Goal: Use online tool/utility: Utilize a website feature to perform a specific function

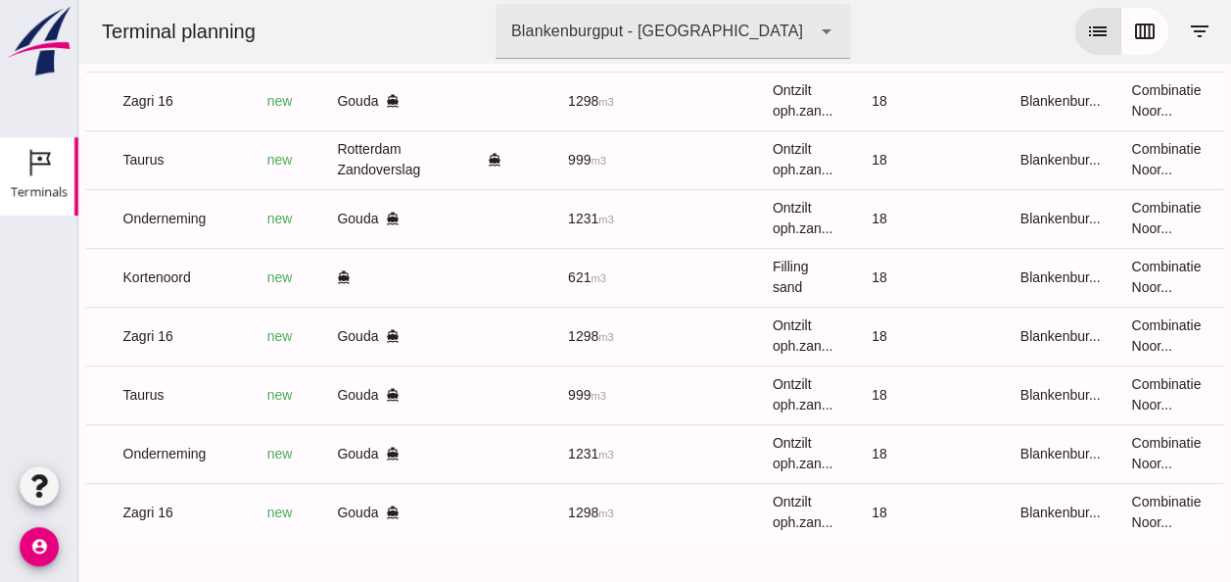
scroll to position [0, 524]
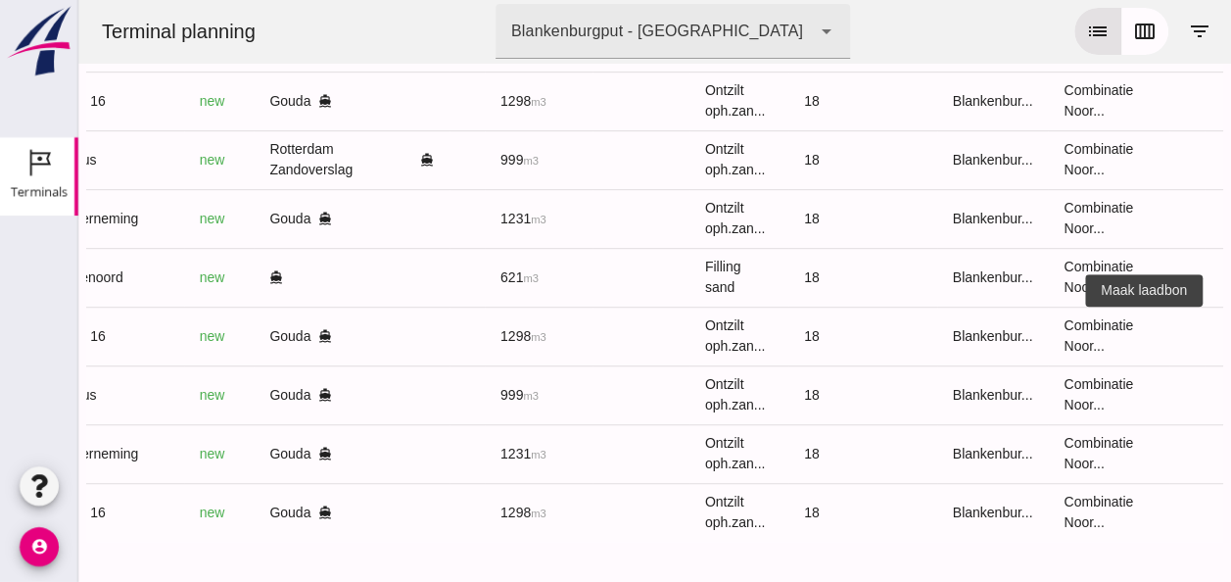
click at [1230, 327] on icon "receipt_long" at bounding box center [1240, 336] width 18 height 18
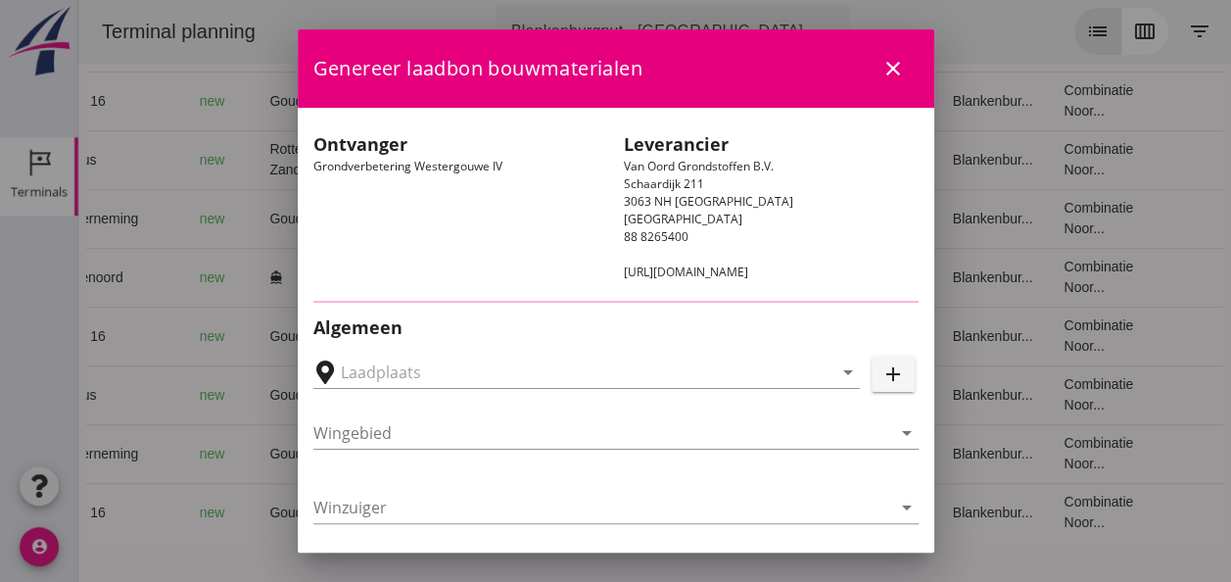
type input "Loswal Fa. J. Bos&Zonen, [GEOGRAPHIC_DATA]"
type input "Zagri 16"
type input "[PERSON_NAME]"
type input "1298"
type input "Ontzilt oph.zand [75] (6120)"
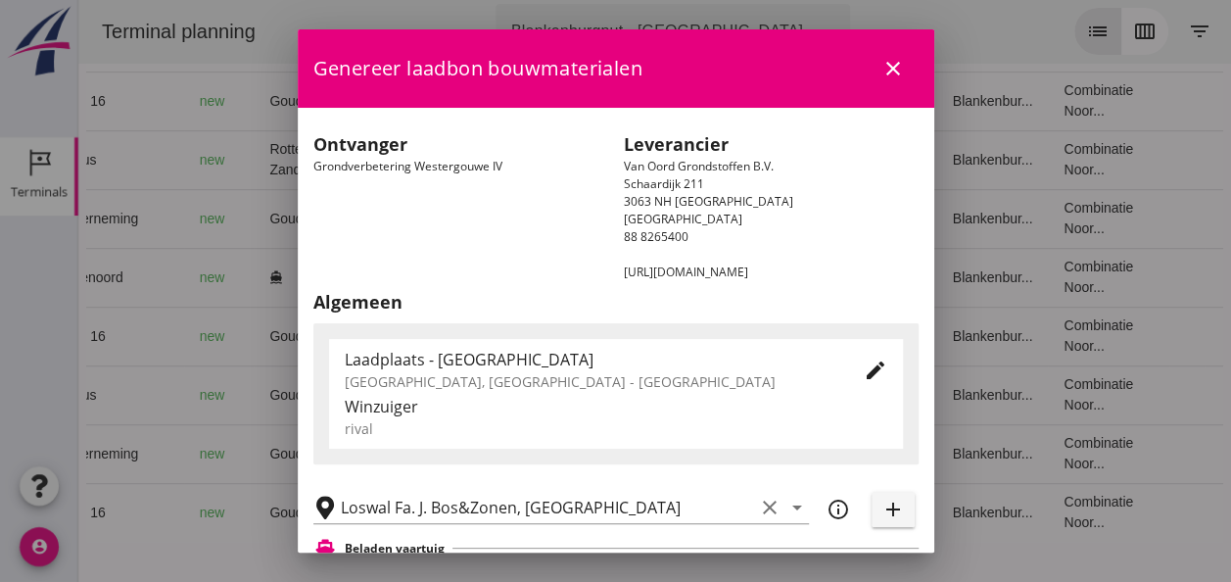
scroll to position [392, 0]
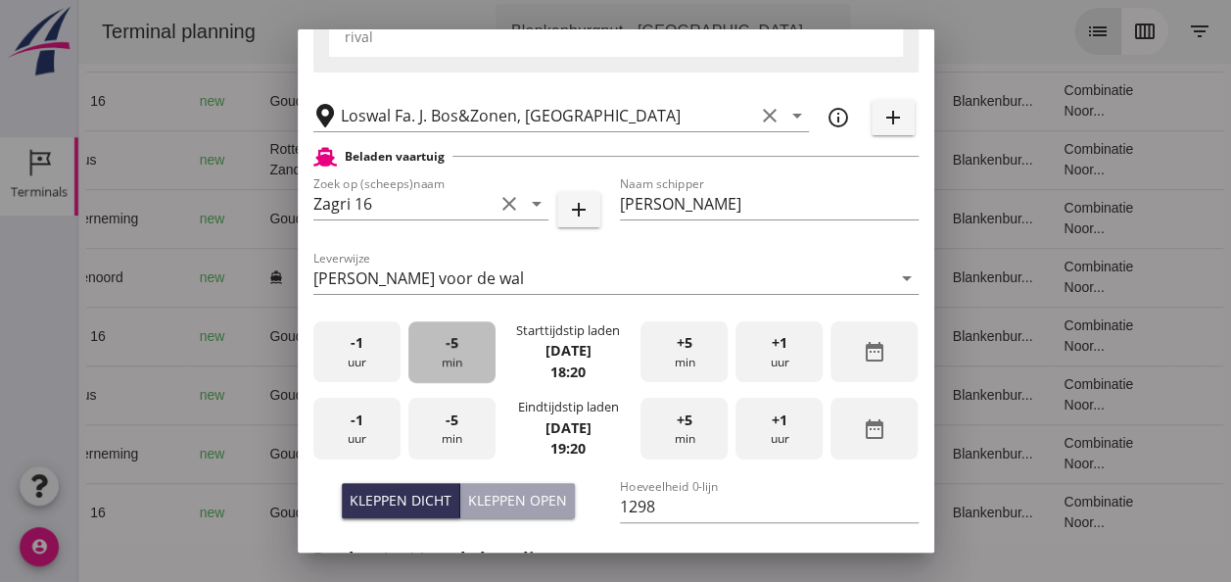
click at [441, 362] on div "-5 min" at bounding box center [451, 352] width 87 height 62
click at [444, 359] on div "-5 min" at bounding box center [451, 352] width 87 height 62
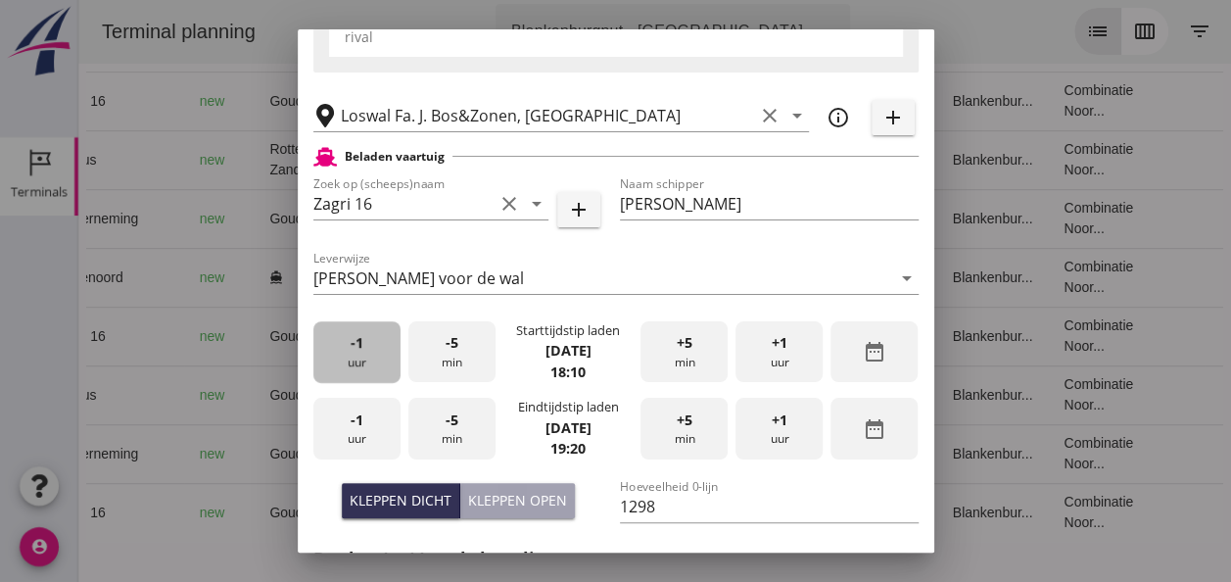
drag, startPoint x: 357, startPoint y: 354, endPoint x: 370, endPoint y: 353, distance: 13.7
click at [359, 354] on div "-1 uur" at bounding box center [356, 352] width 87 height 62
click at [355, 425] on span "-1" at bounding box center [357, 420] width 13 height 22
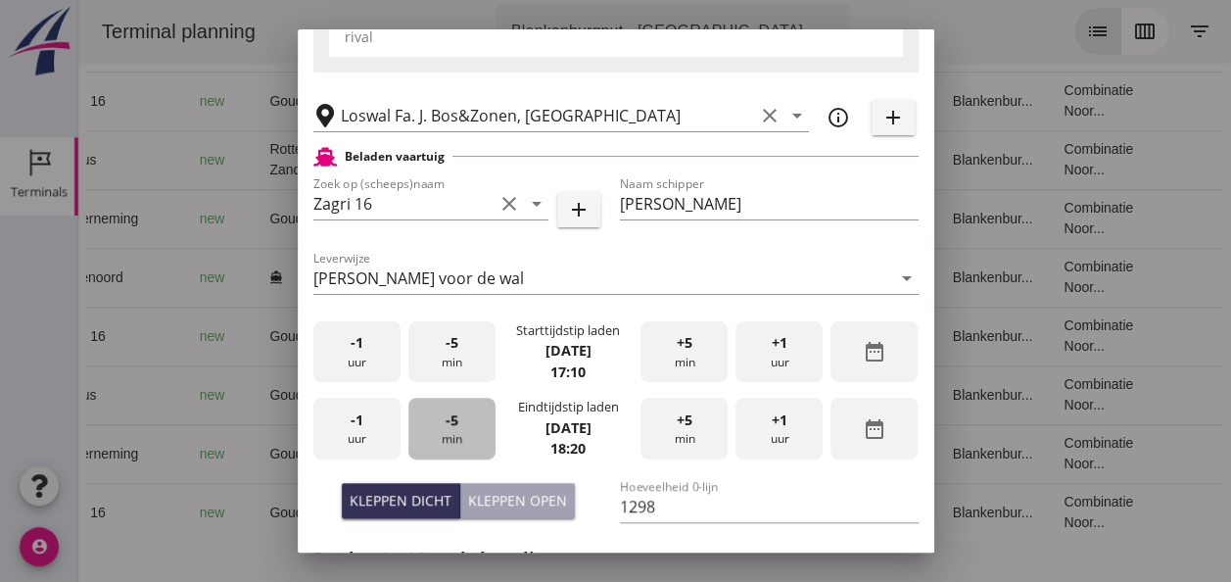
click at [453, 427] on span "-5" at bounding box center [452, 420] width 13 height 22
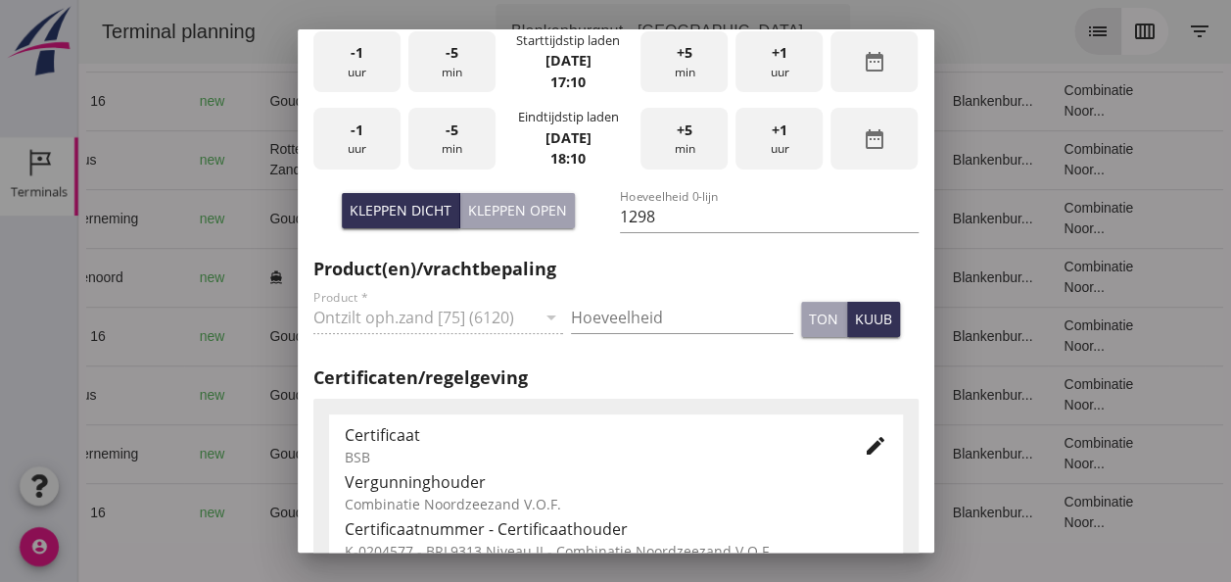
scroll to position [686, 0]
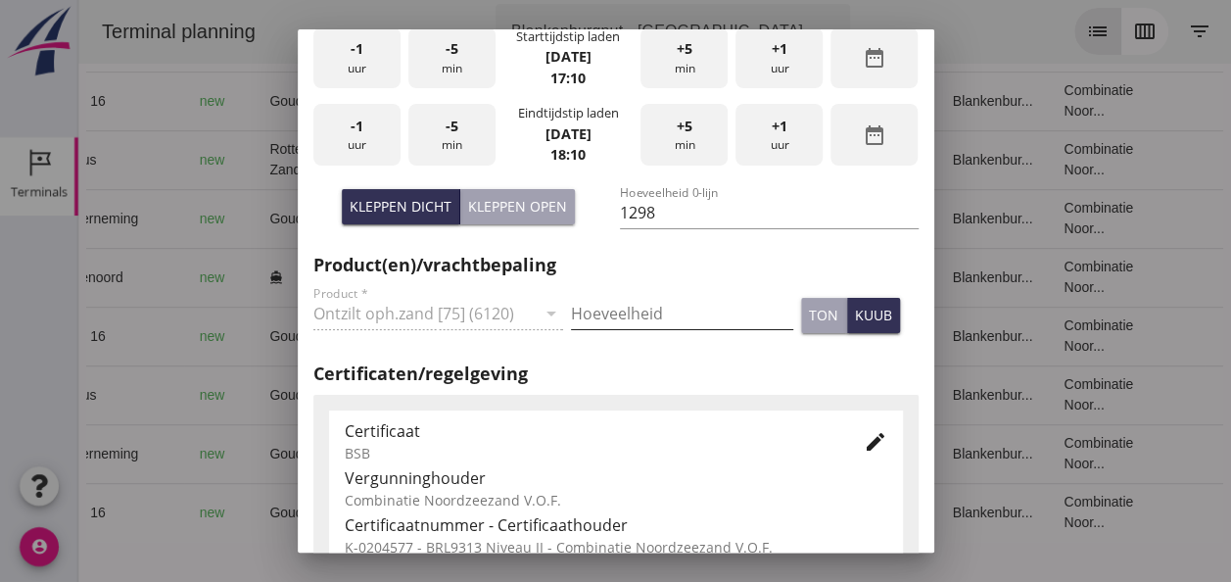
click at [642, 311] on input "Hoeveelheid" at bounding box center [682, 313] width 222 height 31
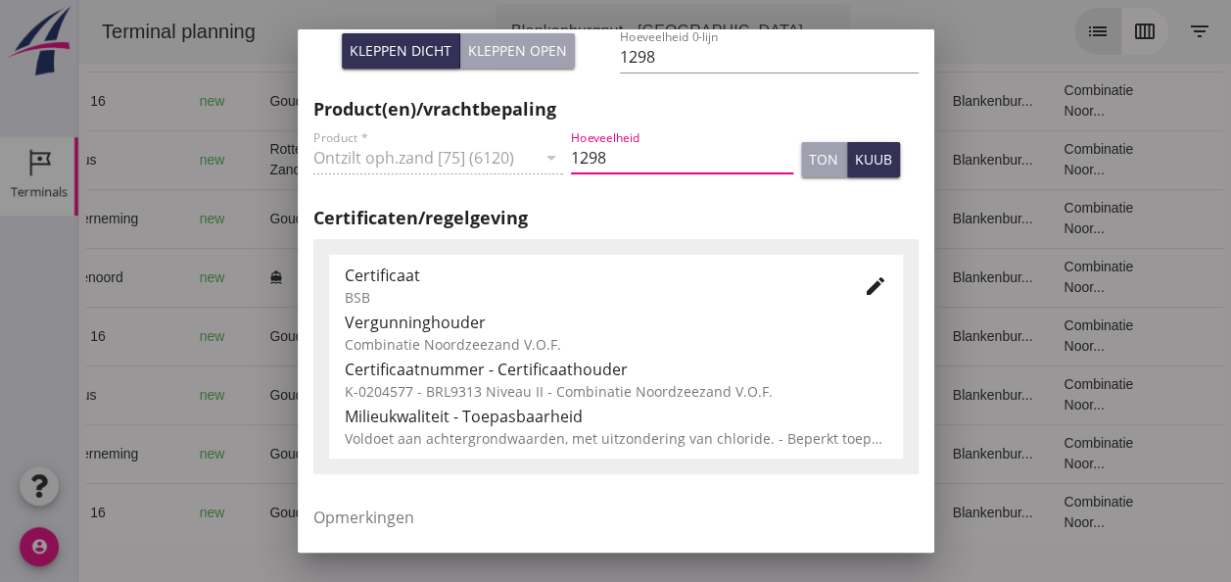
scroll to position [998, 0]
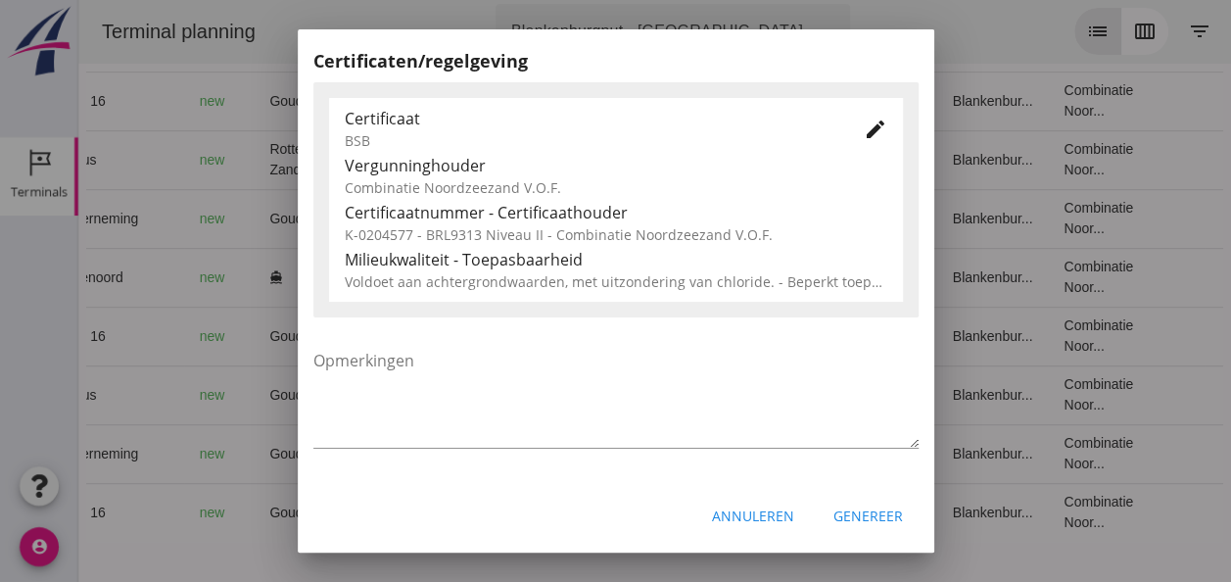
type input "1298"
click at [854, 517] on div "Genereer" at bounding box center [869, 515] width 70 height 21
